Goal: Transaction & Acquisition: Purchase product/service

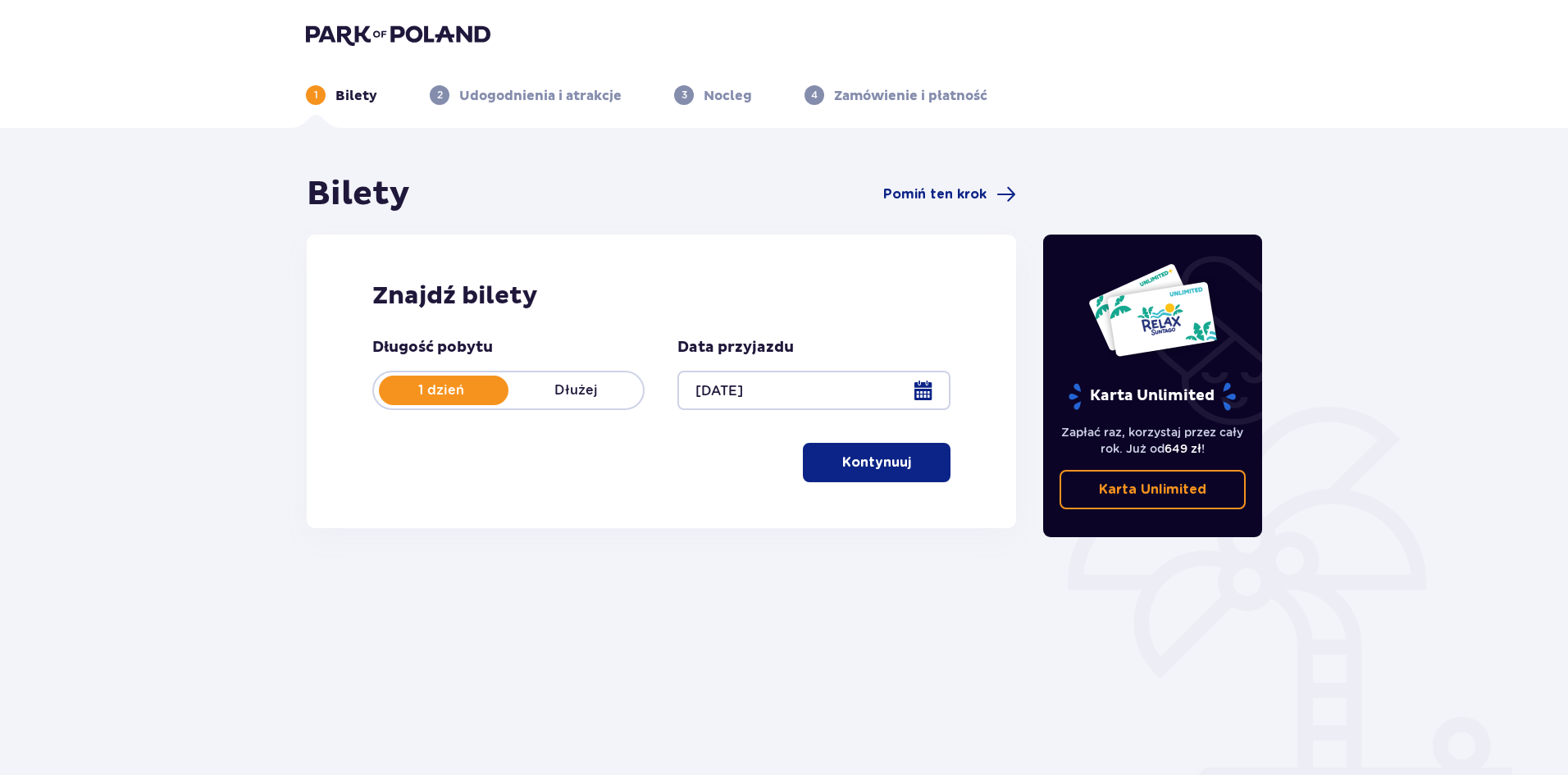
click at [865, 479] on button "Kontynuuj" at bounding box center [876, 462] width 147 height 39
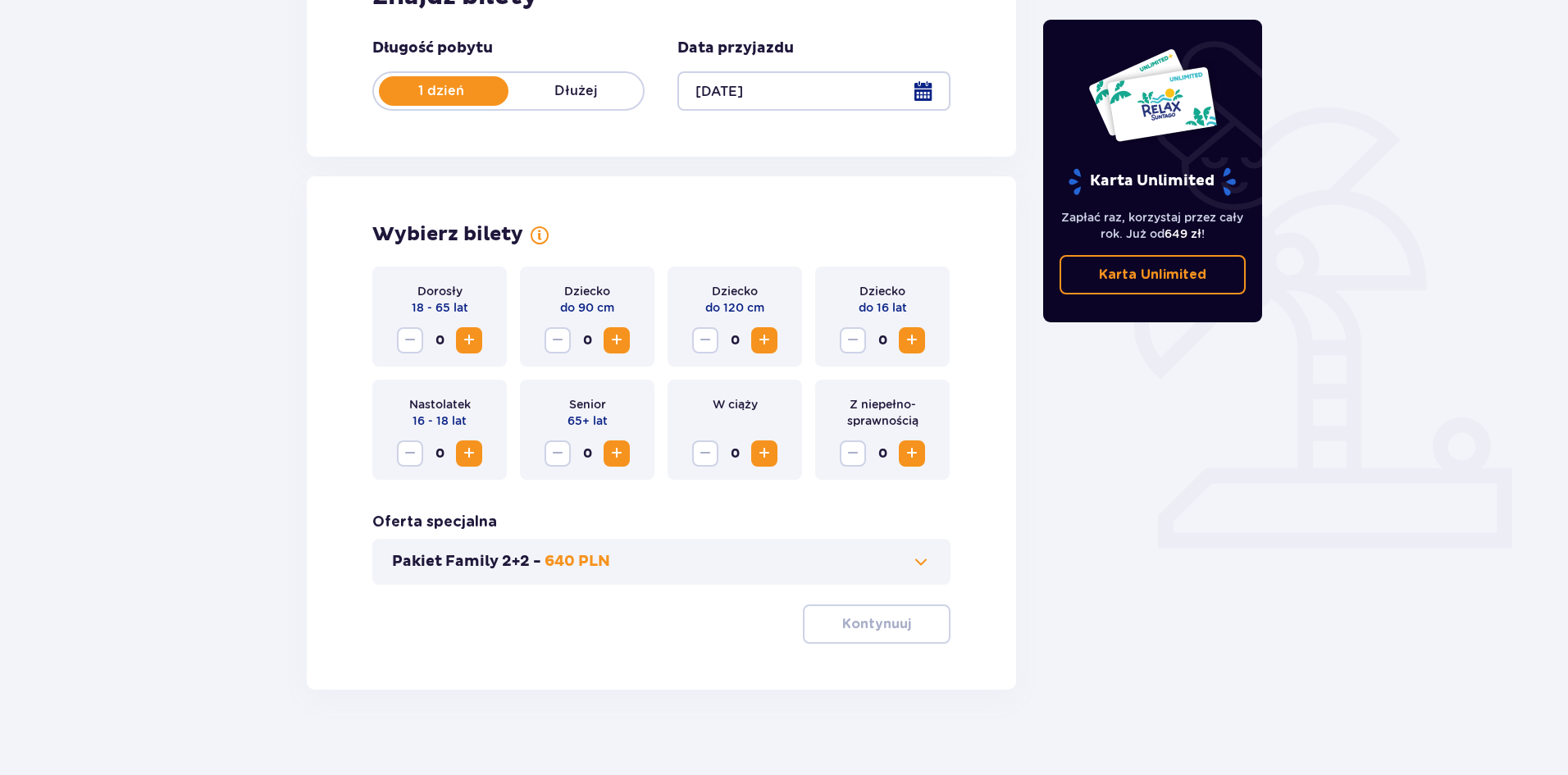
scroll to position [313, 0]
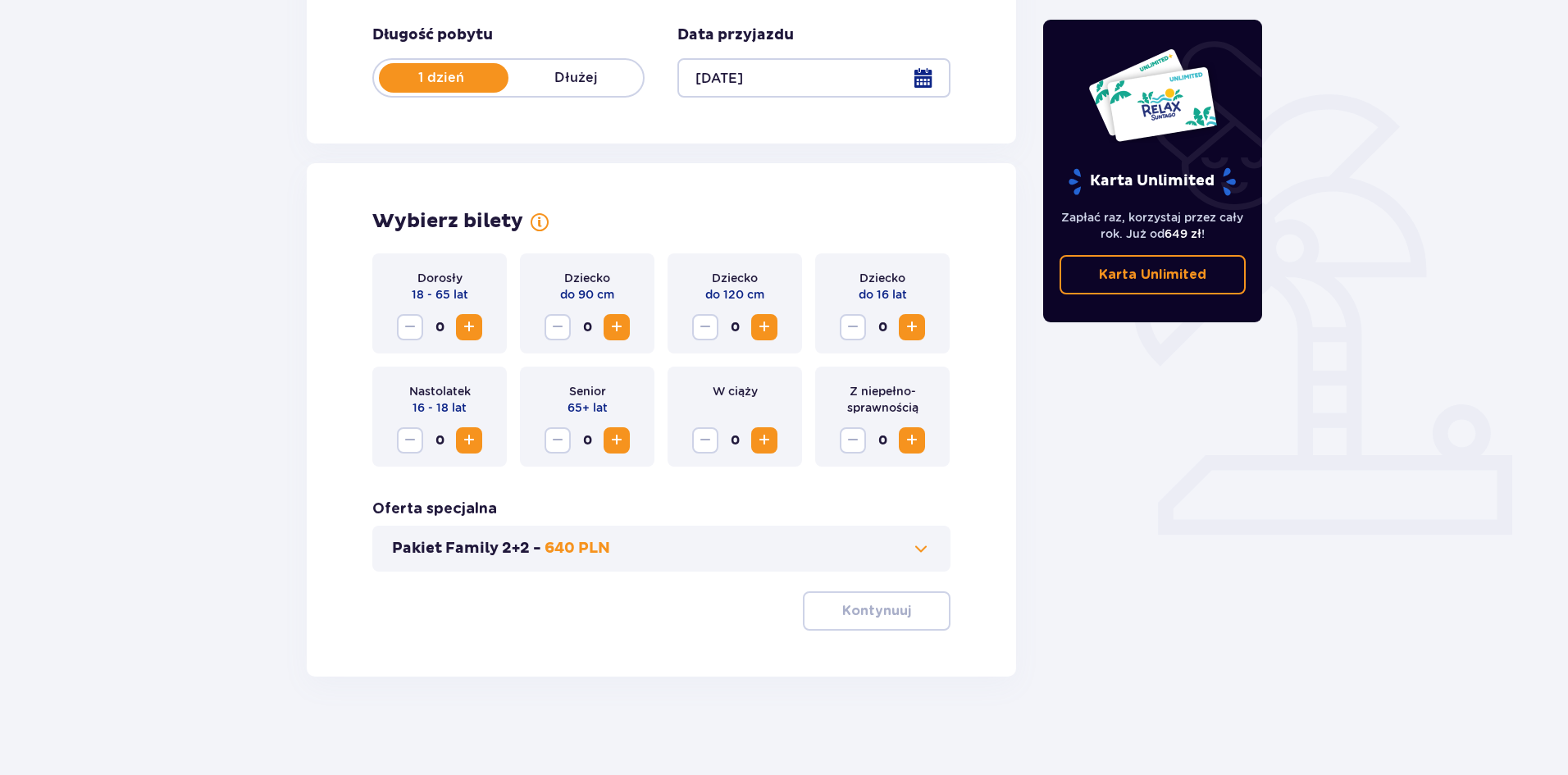
click at [469, 326] on span "Zwiększ" at bounding box center [469, 328] width 20 height 20
click at [863, 610] on p "Kontynuuj" at bounding box center [877, 611] width 69 height 18
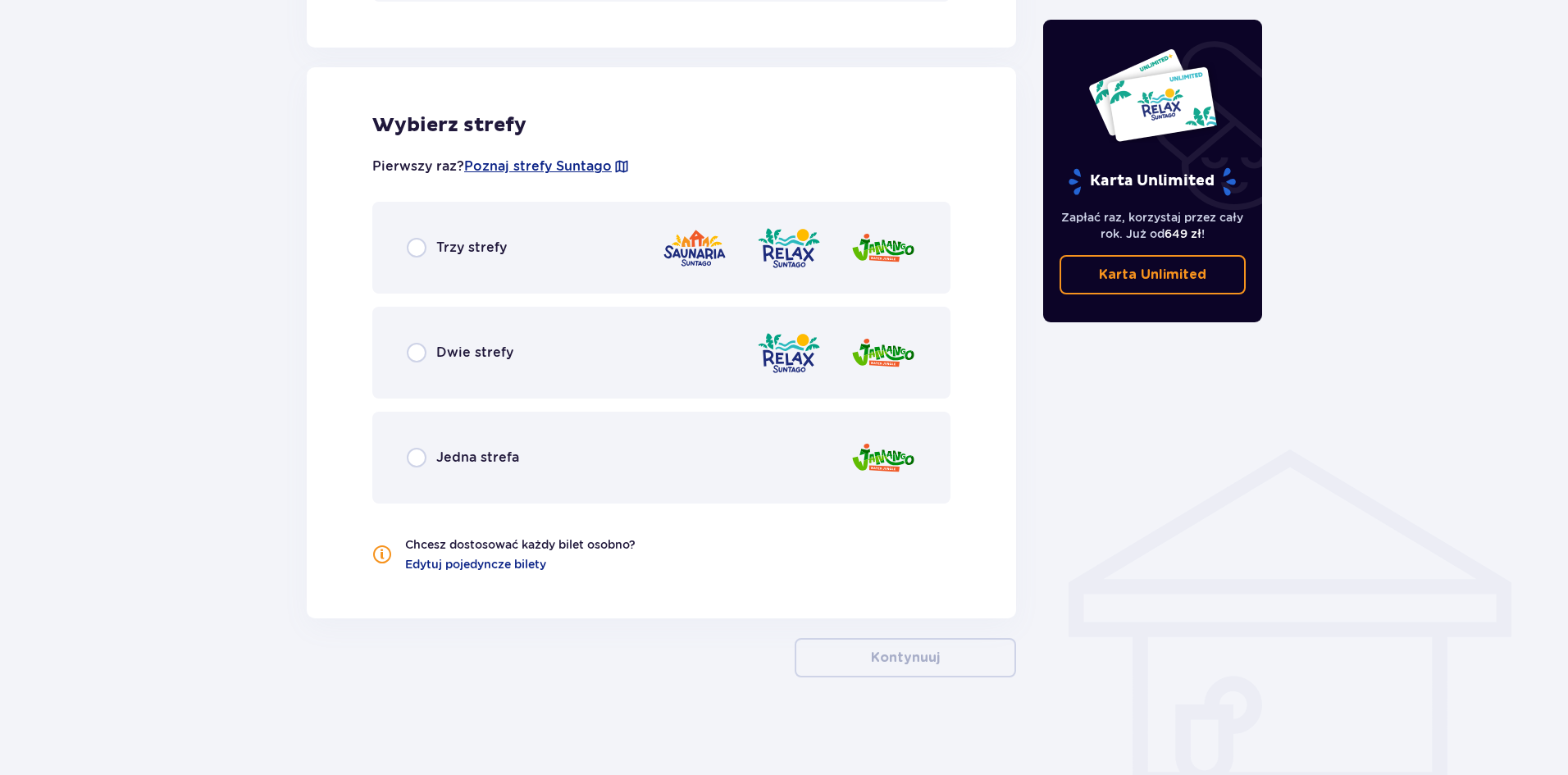
scroll to position [883, 0]
click at [422, 249] on input "radio" at bounding box center [417, 247] width 20 height 20
radio input "true"
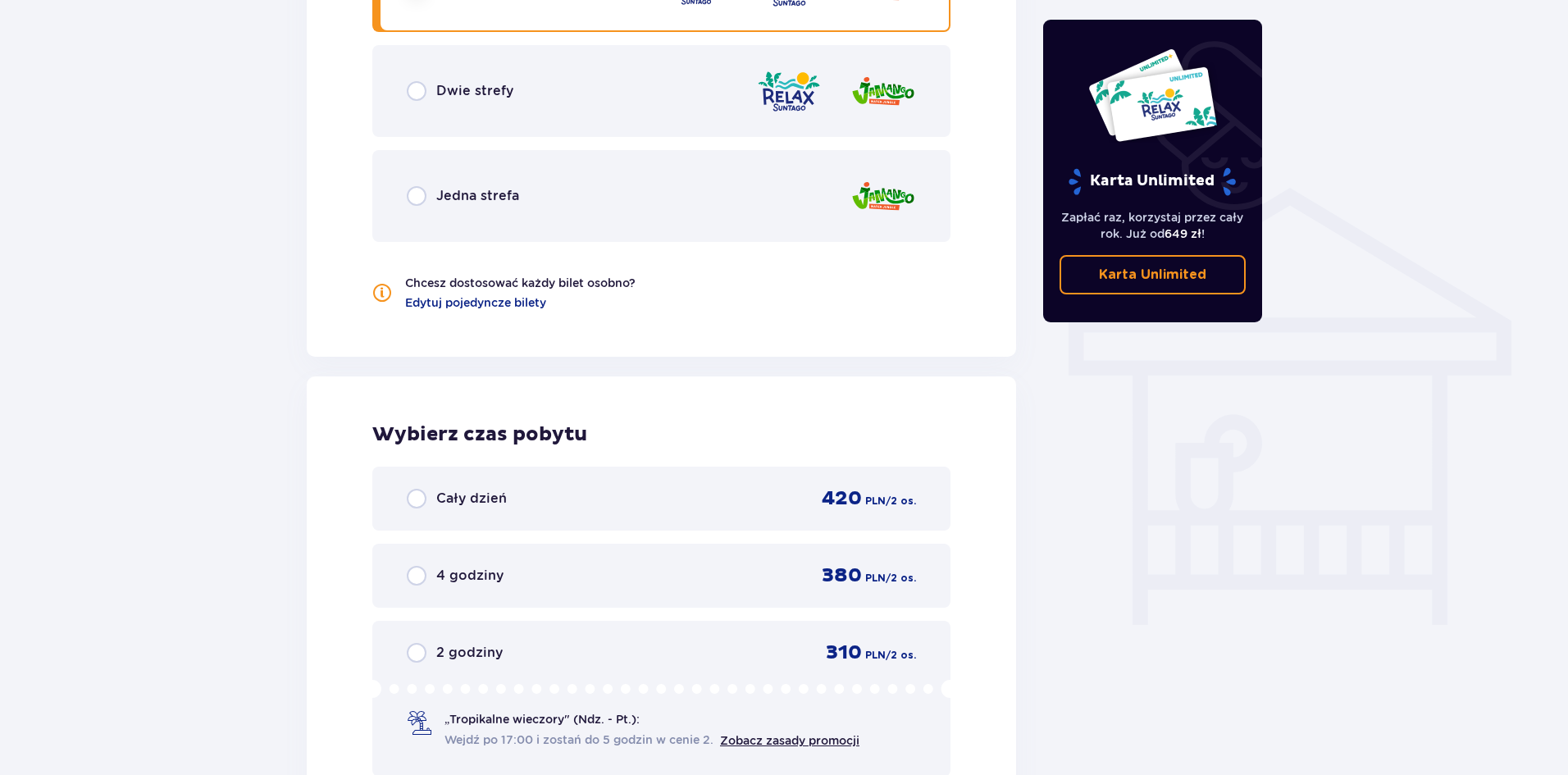
scroll to position [1172, 0]
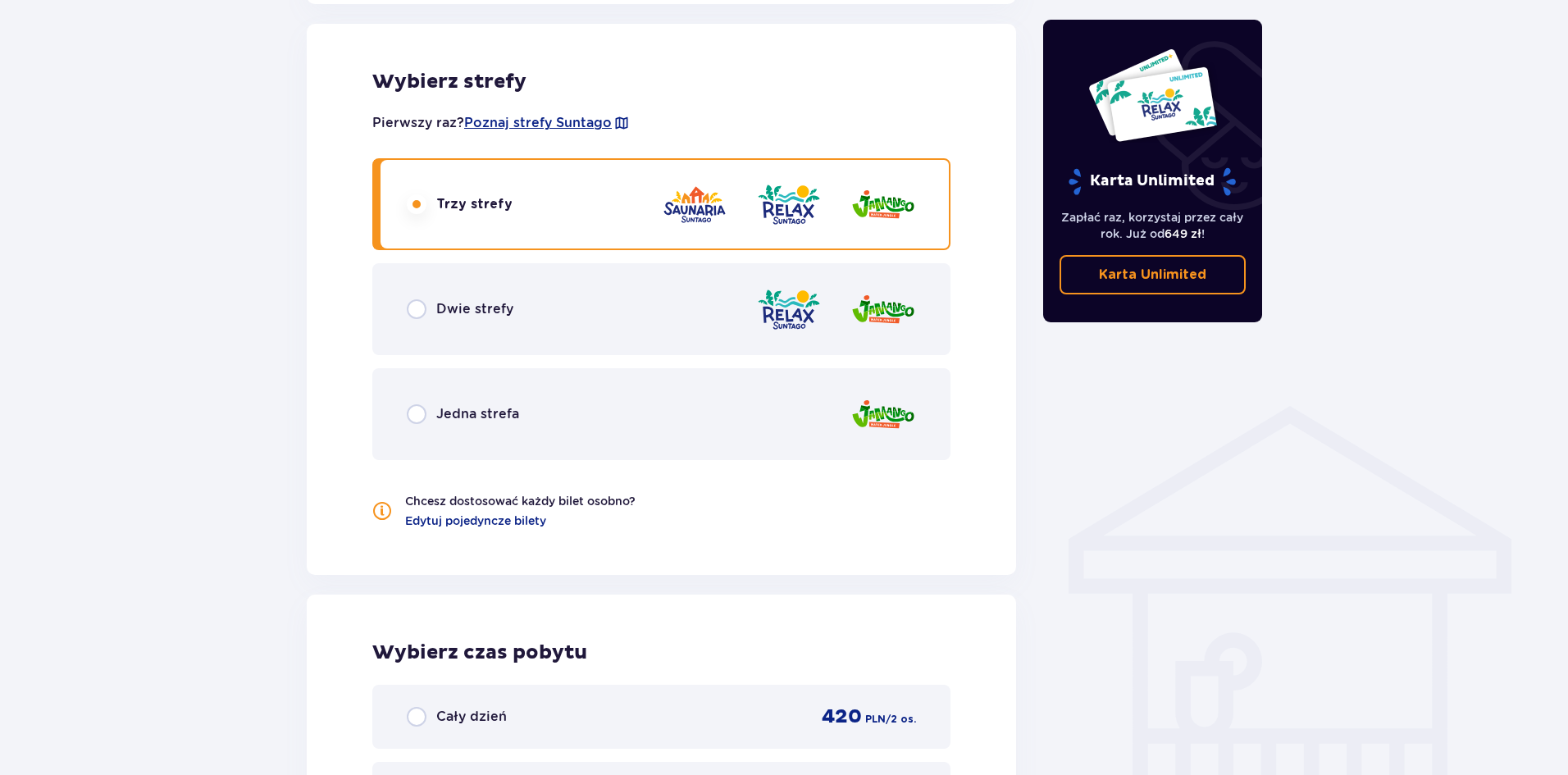
click at [417, 297] on div "Dwie strefy" at bounding box center [661, 309] width 578 height 91
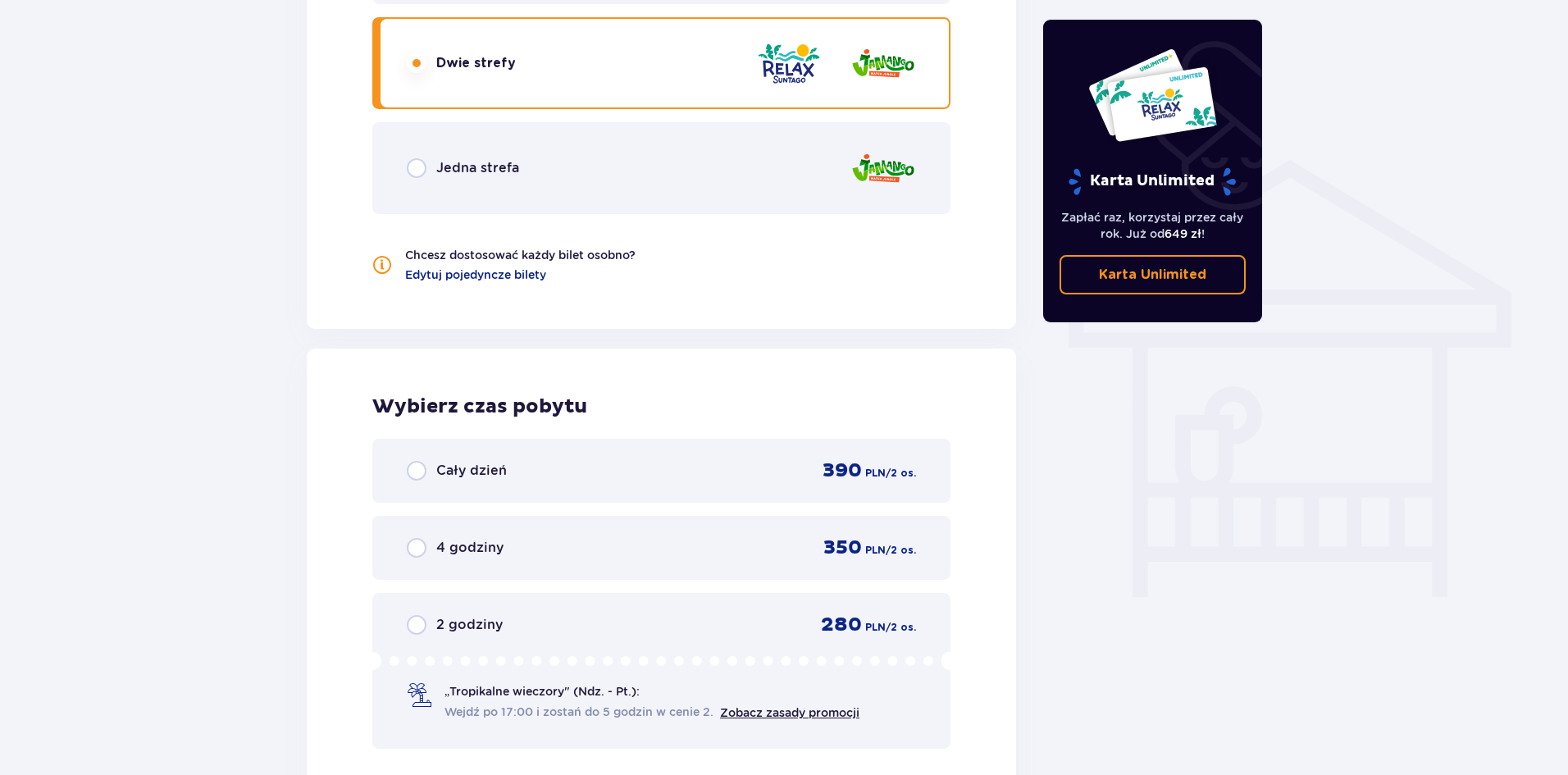
click at [428, 180] on div "Jedna strefa" at bounding box center [661, 168] width 578 height 91
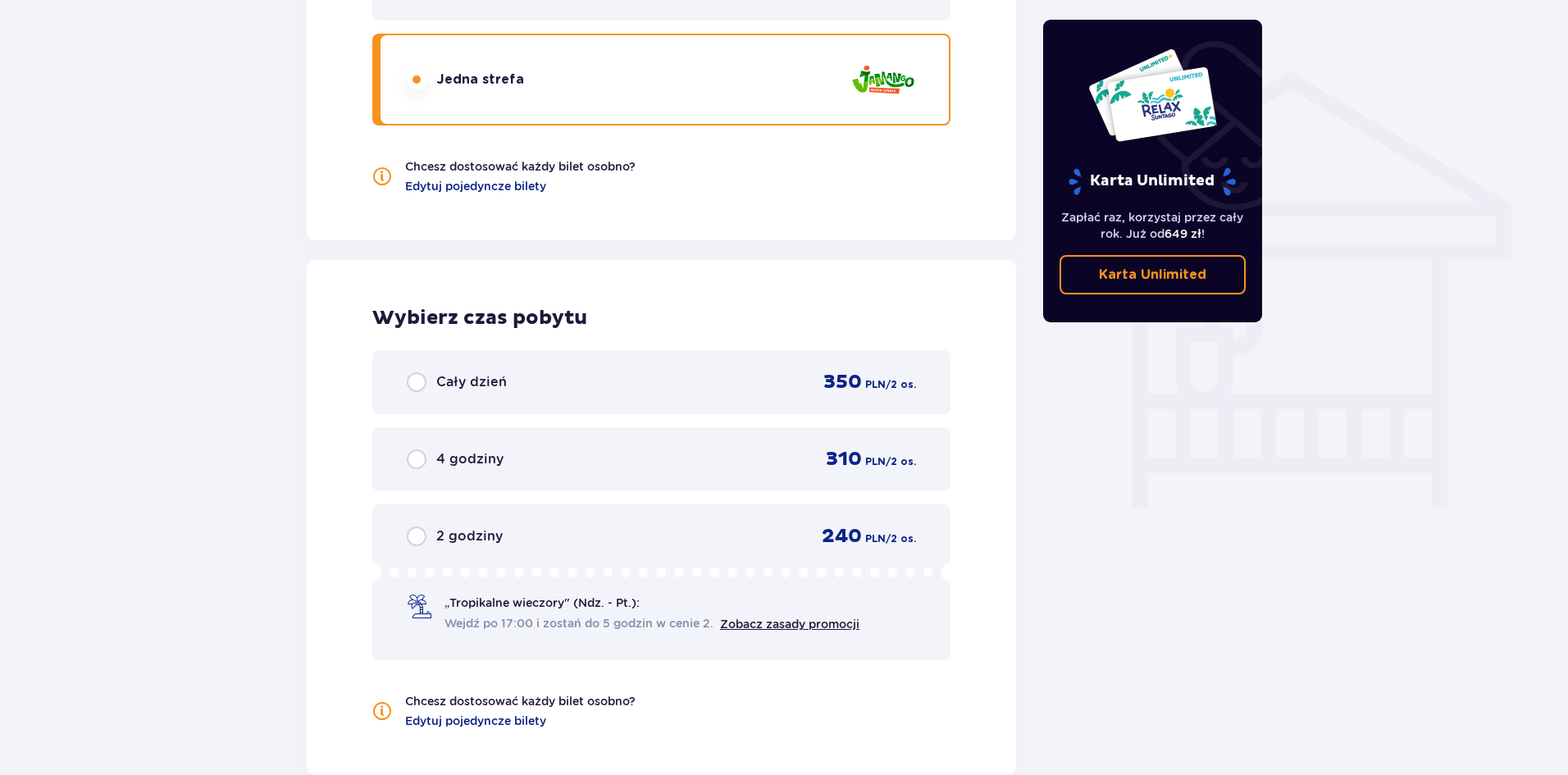
scroll to position [1089, 0]
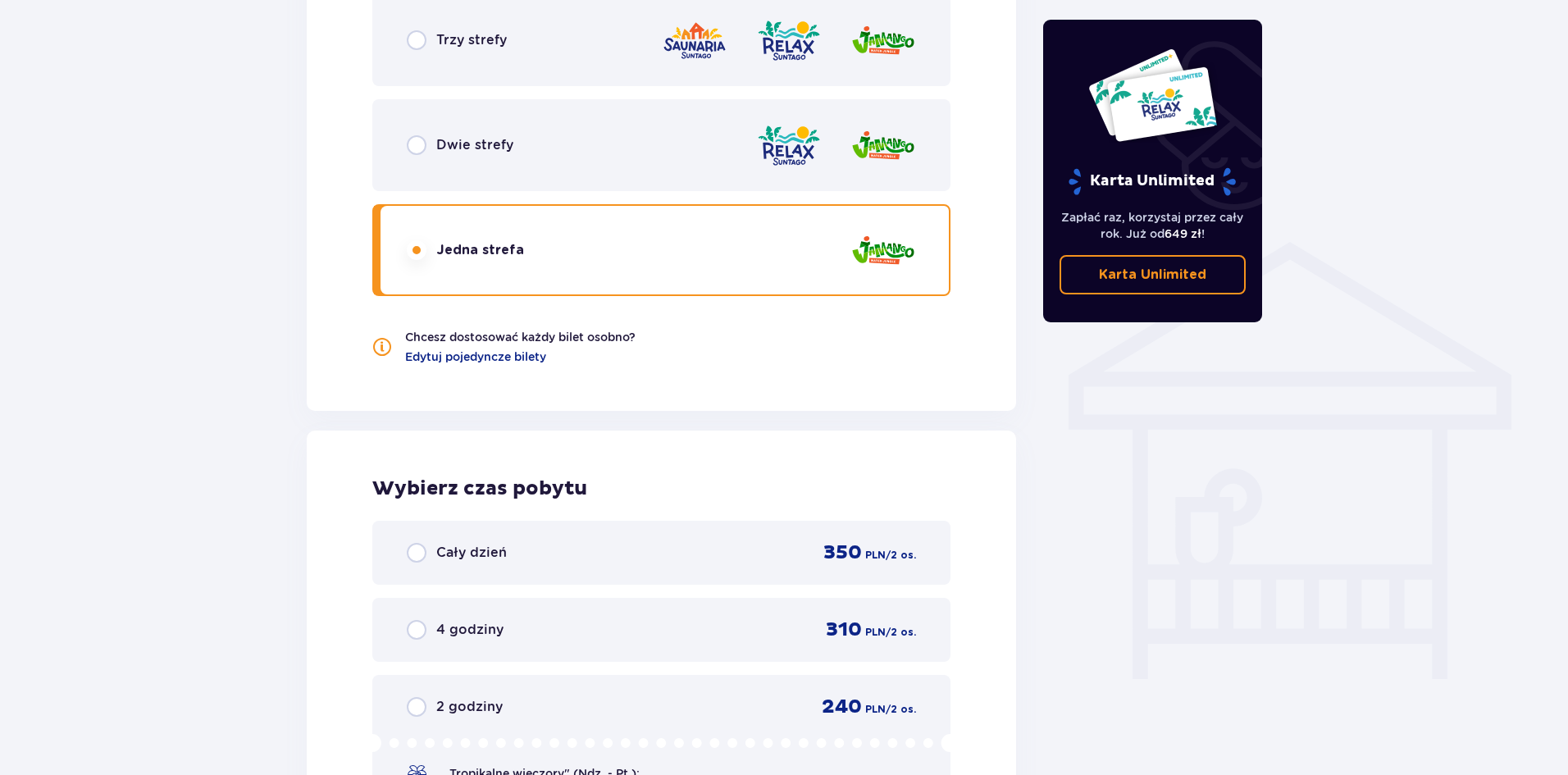
click at [450, 62] on div "Trzy strefy" at bounding box center [661, 40] width 578 height 91
